Goal: Complete application form: Complete application form

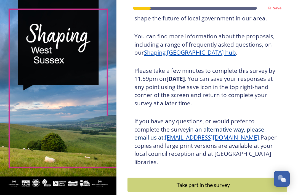
scroll to position [65, 0]
click at [248, 181] on div "Take part in the survey" at bounding box center [202, 185] width 145 height 8
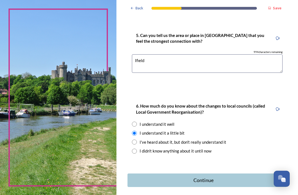
scroll to position [518, 0]
click at [251, 177] on div "Continue" at bounding box center [202, 180] width 145 height 7
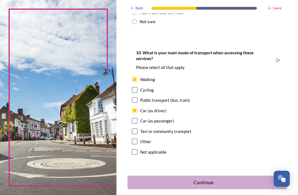
scroll to position [549, 0]
click at [251, 179] on div "Continue" at bounding box center [202, 182] width 145 height 7
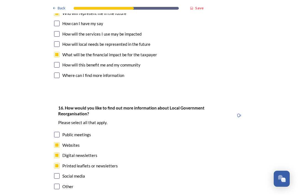
scroll to position [1670, 0]
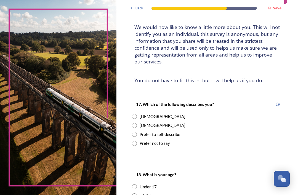
scroll to position [31, 0]
click at [137, 124] on input "radio" at bounding box center [134, 125] width 5 height 5
radio input "true"
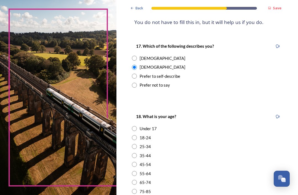
scroll to position [89, 0]
click at [137, 179] on input "radio" at bounding box center [134, 181] width 5 height 5
radio input "true"
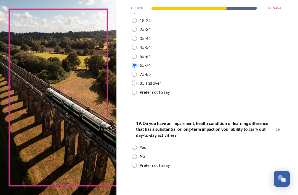
scroll to position [208, 0]
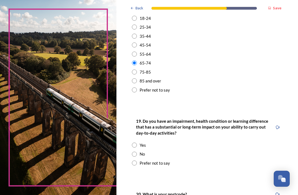
click at [137, 152] on input "radio" at bounding box center [134, 154] width 5 height 5
radio input "true"
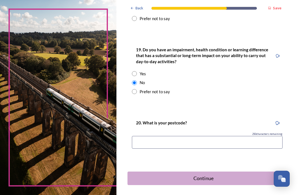
scroll to position [278, 0]
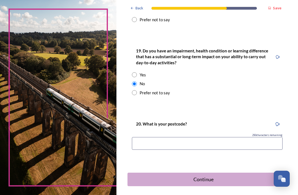
click at [189, 139] on input at bounding box center [207, 143] width 150 height 13
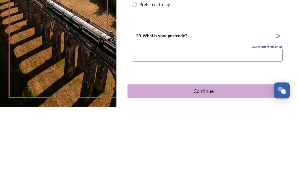
type input "RH11 0SE"
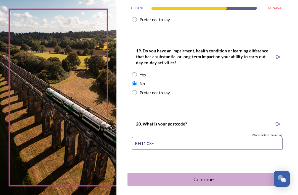
click at [225, 176] on div "Continue" at bounding box center [202, 179] width 145 height 7
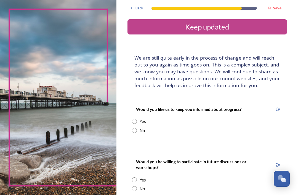
click at [137, 124] on input "radio" at bounding box center [134, 121] width 5 height 5
radio input "true"
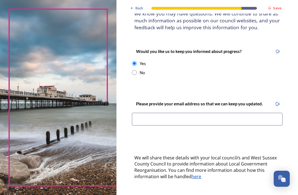
scroll to position [58, 0]
click at [211, 125] on input at bounding box center [207, 119] width 150 height 13
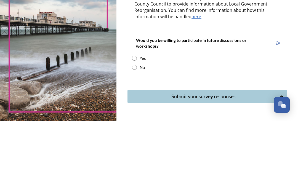
scroll to position [143, 0]
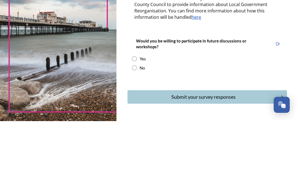
type input "[EMAIL_ADDRESS][DOMAIN_NAME]"
click at [137, 139] on input "radio" at bounding box center [134, 141] width 5 height 5
radio input "true"
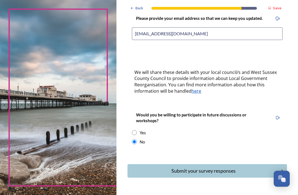
click at [239, 174] on div "Submit your survey responses" at bounding box center [202, 170] width 145 height 7
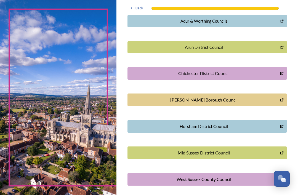
scroll to position [144, 0]
